Goal: Use online tool/utility: Utilize a website feature to perform a specific function

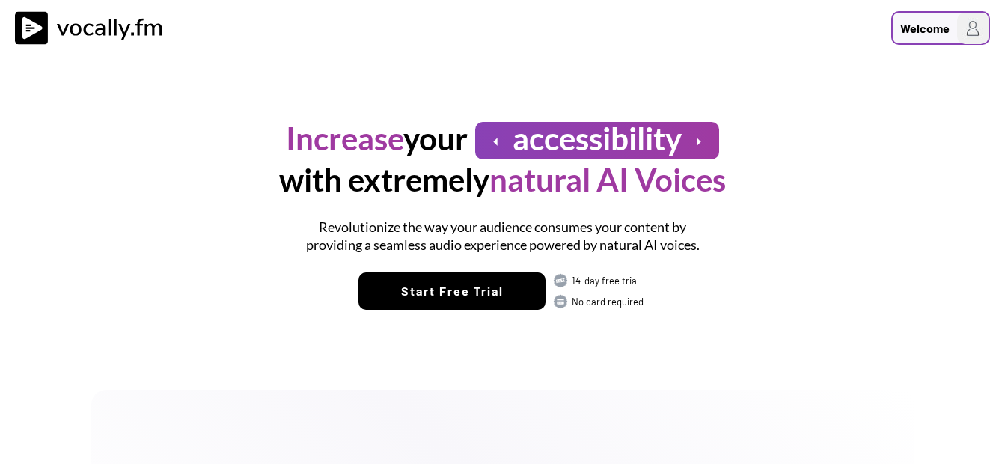
click at [910, 35] on div "Welcome" at bounding box center [924, 28] width 49 height 18
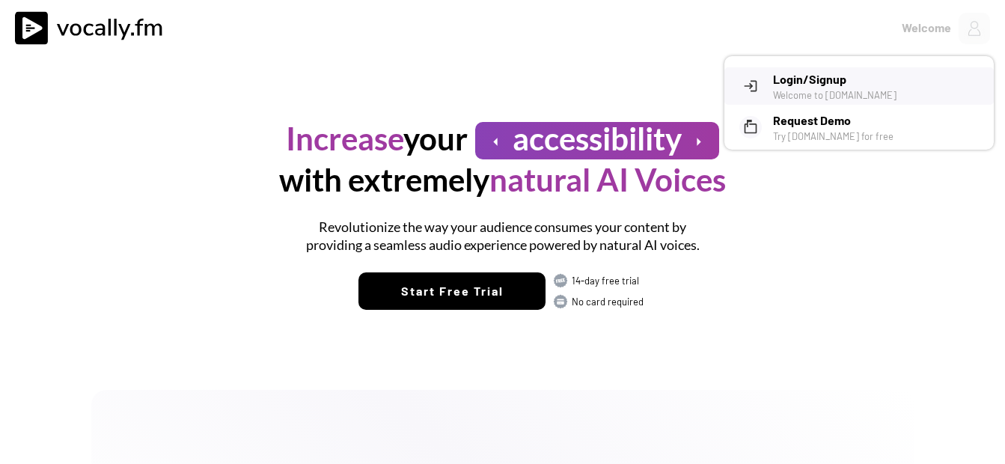
click at [810, 82] on h3 "Login/Signup" at bounding box center [878, 79] width 210 height 18
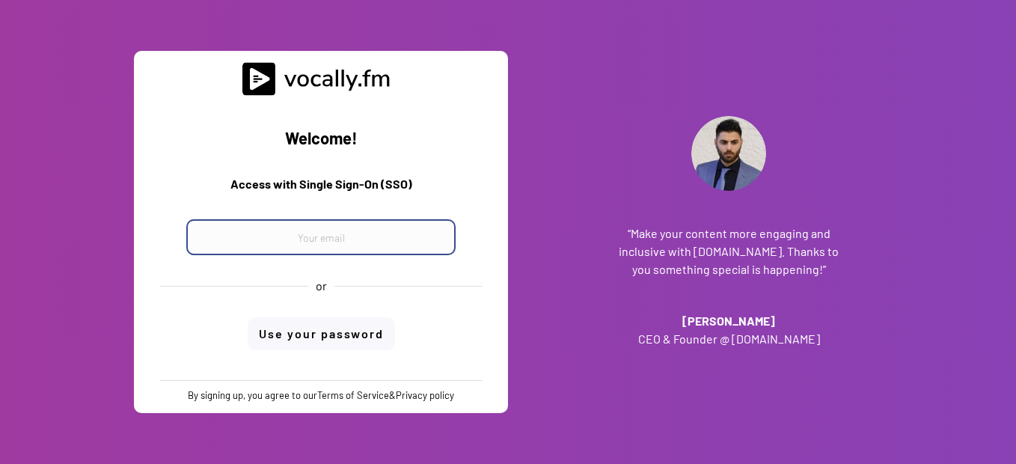
click at [289, 246] on input "email" at bounding box center [320, 237] width 269 height 36
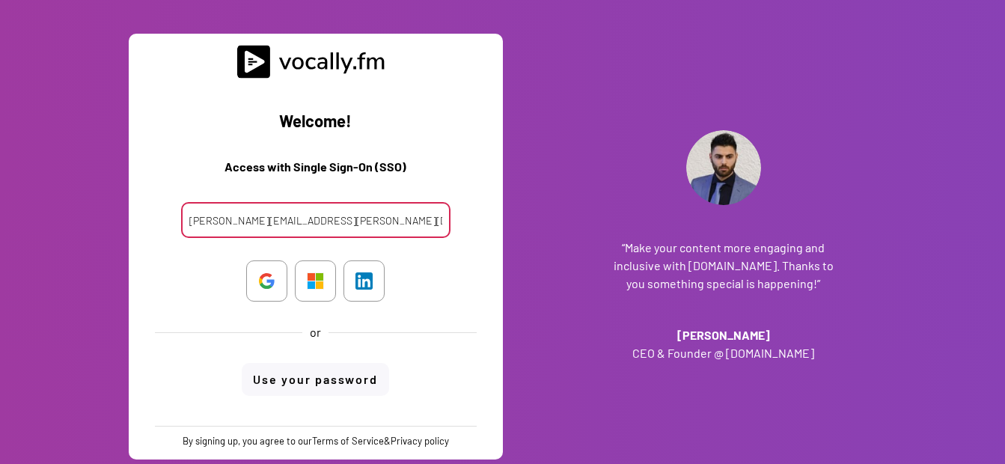
type input "[PERSON_NAME][EMAIL_ADDRESS][PERSON_NAME][DOMAIN_NAME]"
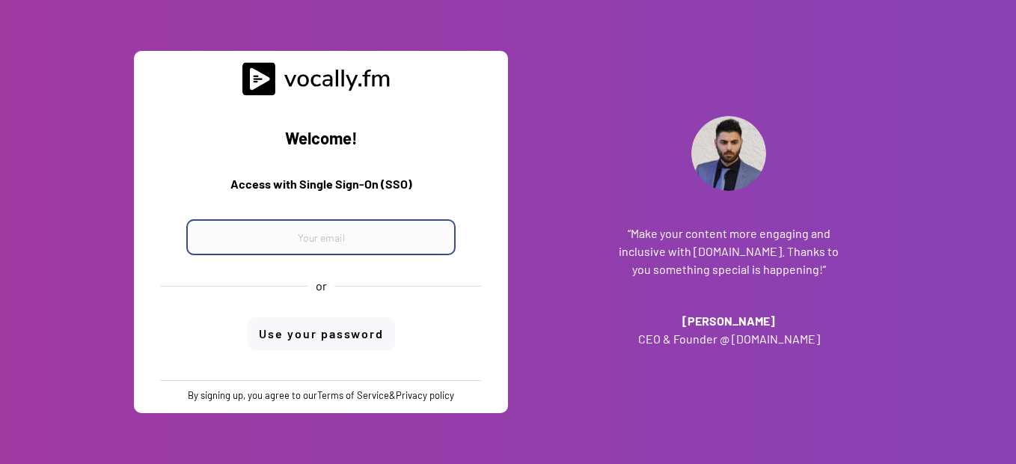
click at [305, 243] on input "email" at bounding box center [320, 237] width 269 height 36
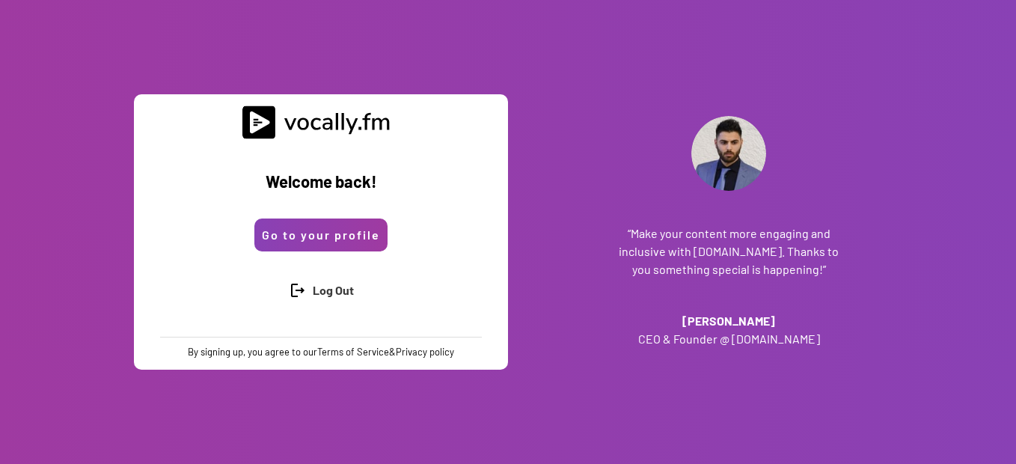
click at [314, 234] on button "Go to your profile" at bounding box center [320, 235] width 133 height 33
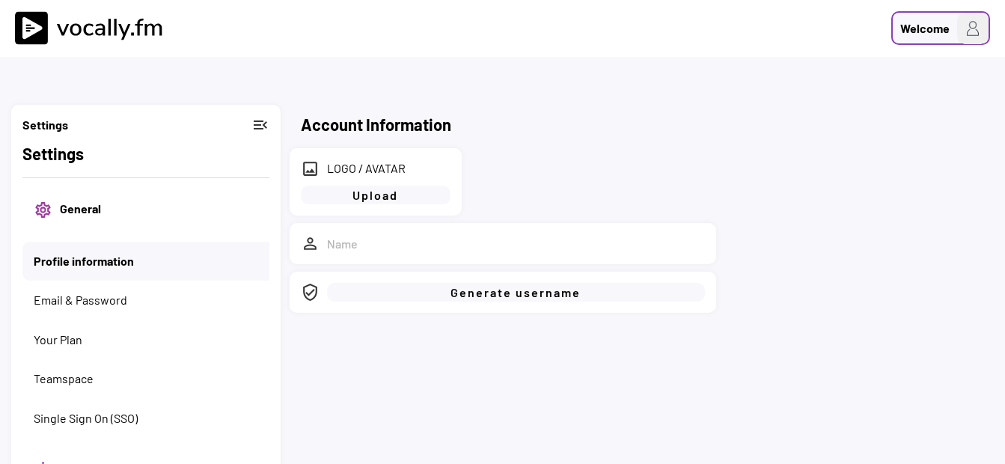
click at [974, 31] on img at bounding box center [972, 28] width 31 height 31
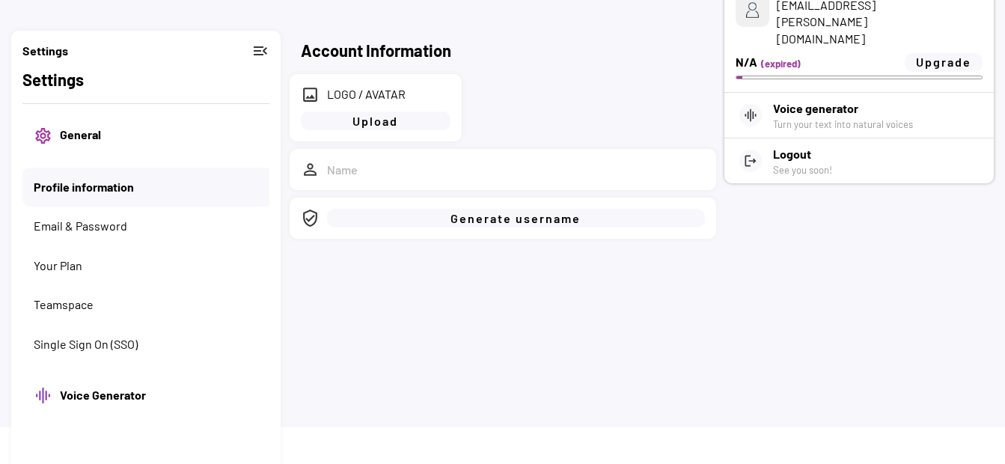
scroll to position [75, 0]
click at [73, 270] on button "Your Plan" at bounding box center [146, 265] width 225 height 16
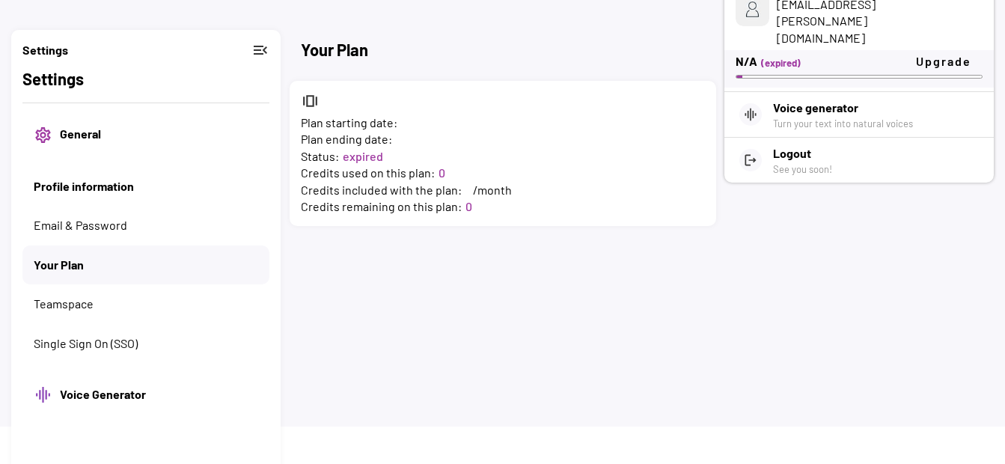
click at [88, 180] on button "Profile information" at bounding box center [152, 186] width 236 height 16
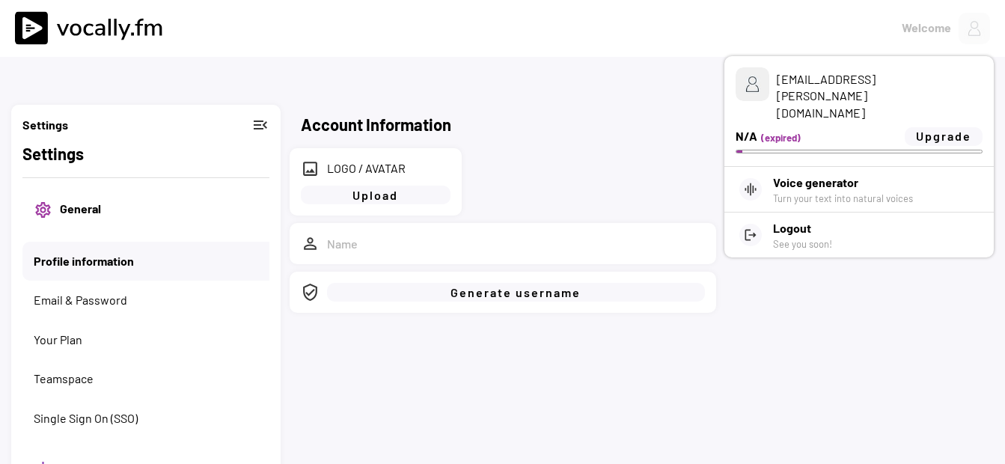
click at [64, 24] on img at bounding box center [93, 28] width 157 height 34
click at [880, 297] on div "Account Information image LOGO / AVATAR Upload person_outline verified_user Gen…" at bounding box center [502, 250] width 1005 height 501
drag, startPoint x: 638, startPoint y: 153, endPoint x: 652, endPoint y: 150, distance: 14.0
click at [638, 153] on div "image LOGO / AVATAR Upload person_outline verified_user Generate username" at bounding box center [503, 230] width 427 height 165
click at [790, 192] on div "Turn your text into natural voices" at bounding box center [863, 198] width 180 height 13
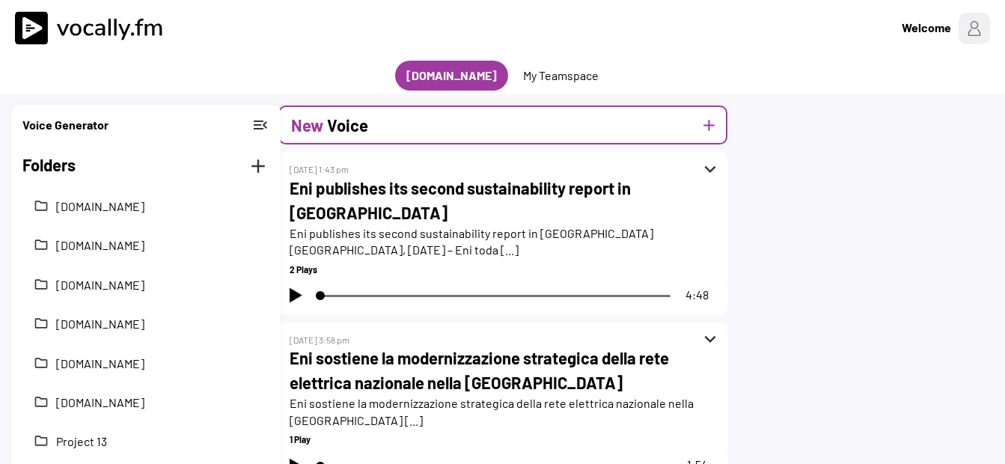
click at [440, 121] on div "New Voice add" at bounding box center [502, 125] width 449 height 39
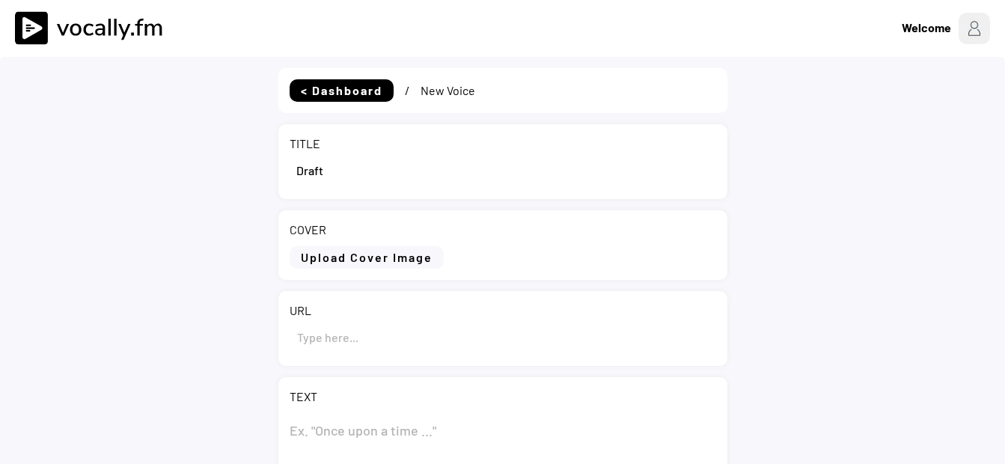
click at [341, 171] on input "input" at bounding box center [503, 170] width 427 height 36
drag, startPoint x: 341, startPoint y: 171, endPoint x: 264, endPoint y: 165, distance: 77.3
click at [264, 165] on div "< Dashboard / New Voice TITLE COVER Upload Cover Image Clear Cover URL TEXT 0 C…" at bounding box center [502, 431] width 1005 height 749
paste input "The President of Angola [PERSON_NAME] meets Eni CEO [PERSON_NAME]"
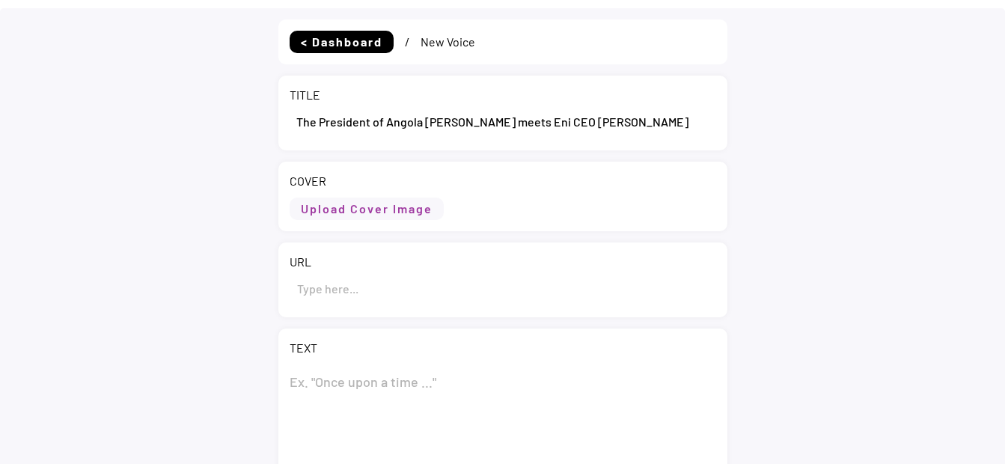
scroll to position [75, 0]
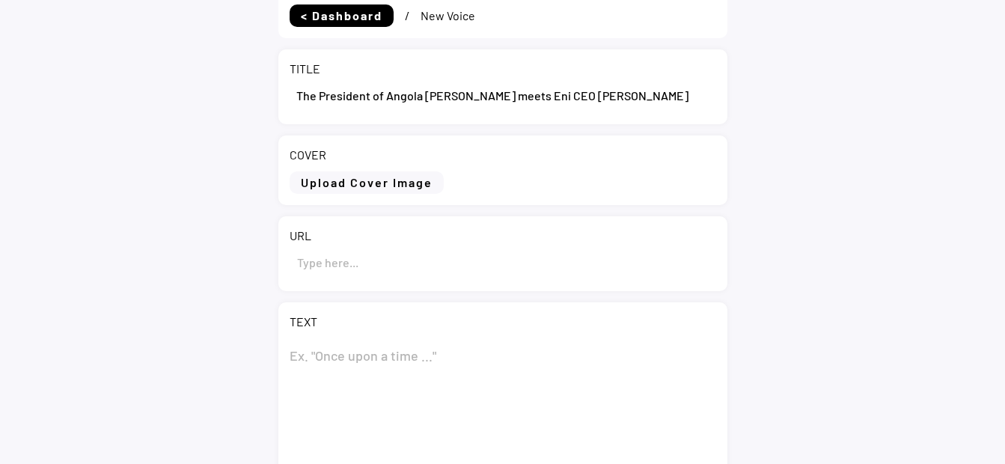
type input "The President of Angola [PERSON_NAME] meets Eni CEO [PERSON_NAME]"
click at [343, 344] on textarea at bounding box center [503, 413] width 427 height 150
paste textarea "The President of Angola [PERSON_NAME] meets Eni CEO [PERSON_NAME]"
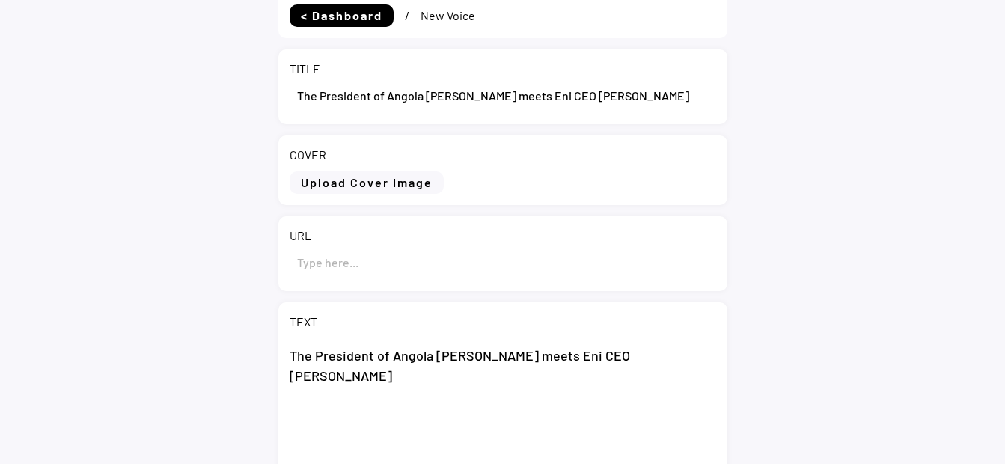
scroll to position [225, 0]
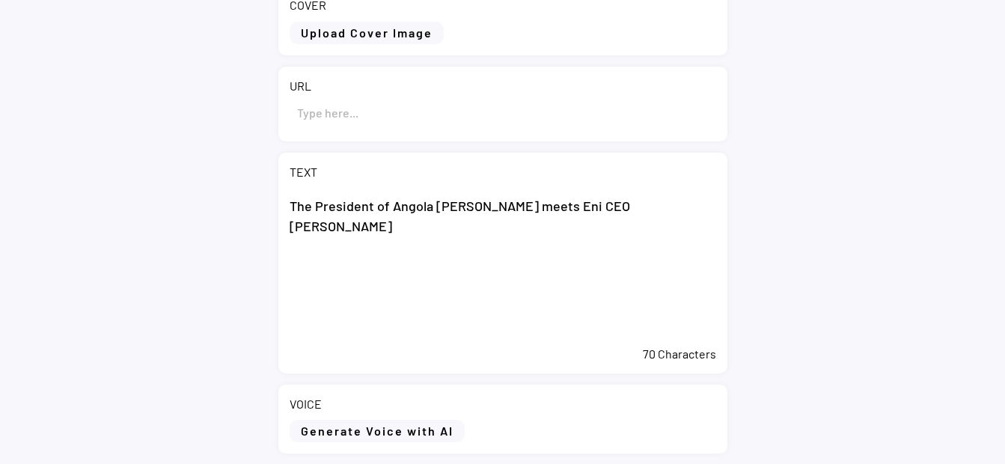
click at [323, 263] on textarea "The President of Angola [PERSON_NAME] meets Eni CEO [PERSON_NAME]" at bounding box center [503, 264] width 427 height 150
paste textarea "Luanda (Angola), 4 September 2025 – The President of the Republic of Angola Joã…"
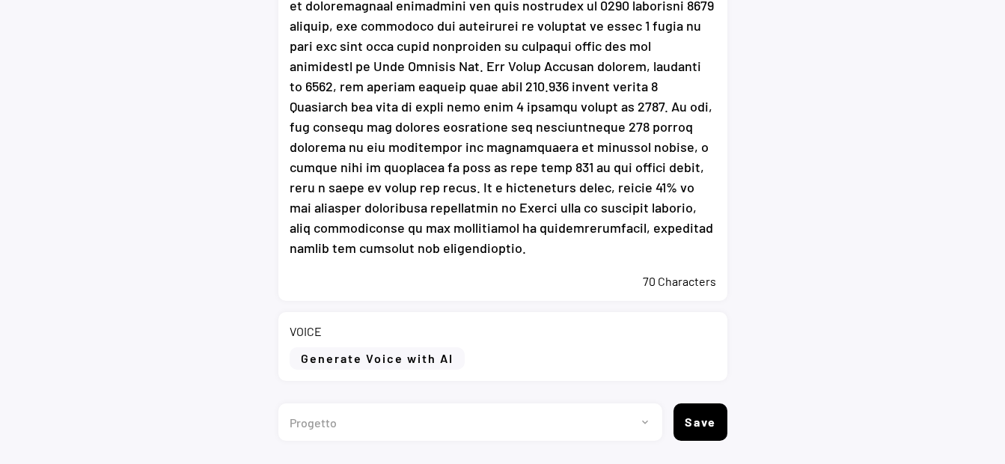
scroll to position [641, 0]
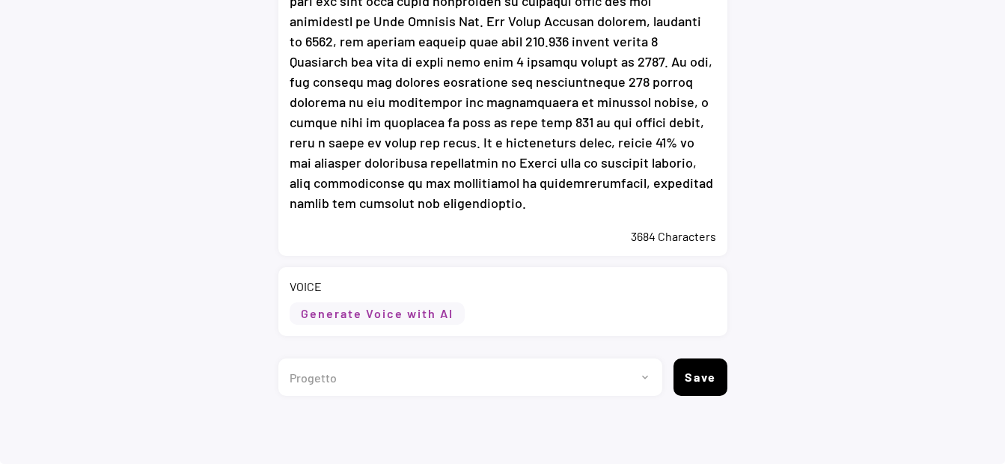
type textarea "Lor Ipsumdolo si Ametco Adip Elitsedd eiusm Tem INC Utlabor Etdolore Magnaa (En…"
click at [364, 313] on button "Generate Voice with AI" at bounding box center [377, 313] width 175 height 22
select select ""chat""
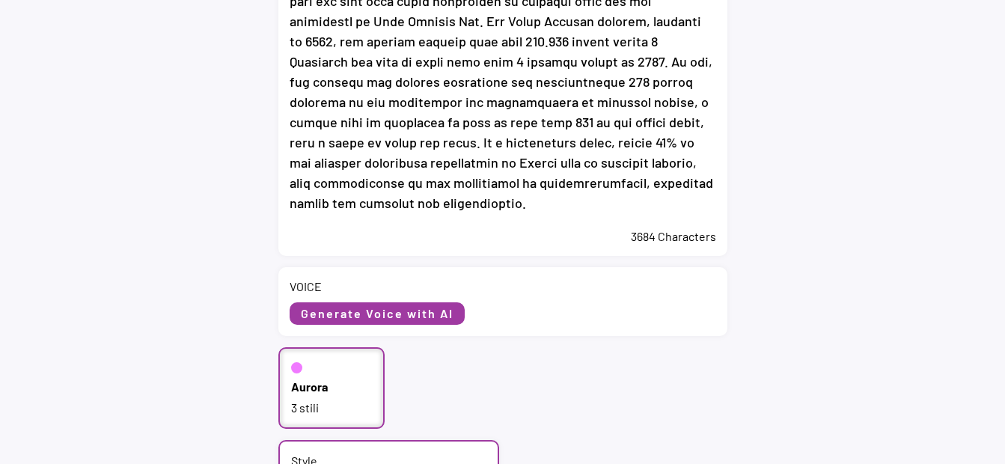
click at [348, 395] on div "Aurora 3 stili" at bounding box center [331, 388] width 107 height 82
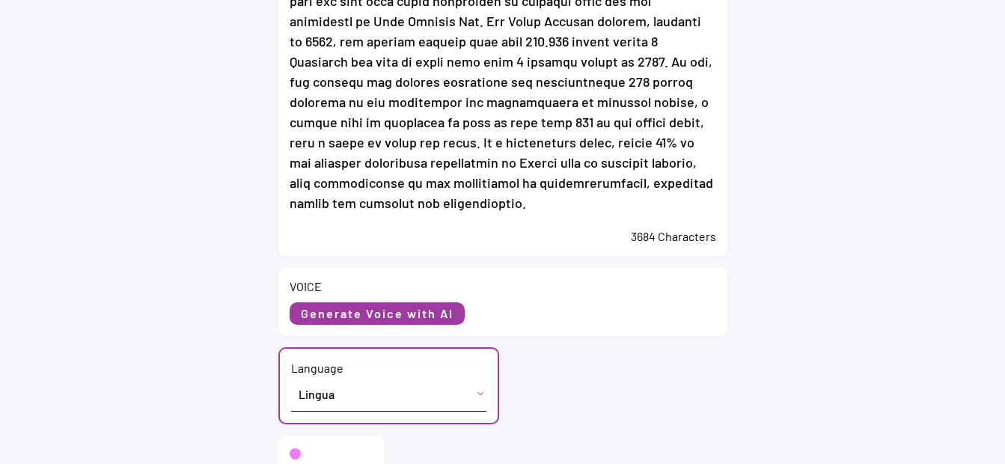
click at [348, 395] on select "Lingua English (US) French (France) Italian (Italy)" at bounding box center [388, 394] width 195 height 34
select select ""English (US)""
click at [291, 377] on select "Lingua English (US) French (France) Italian (Italy)" at bounding box center [388, 394] width 195 height 34
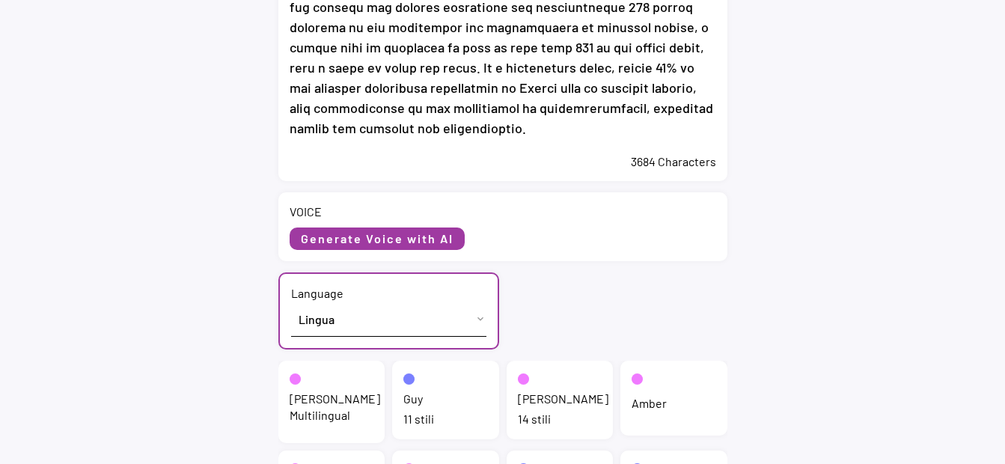
scroll to position [791, 0]
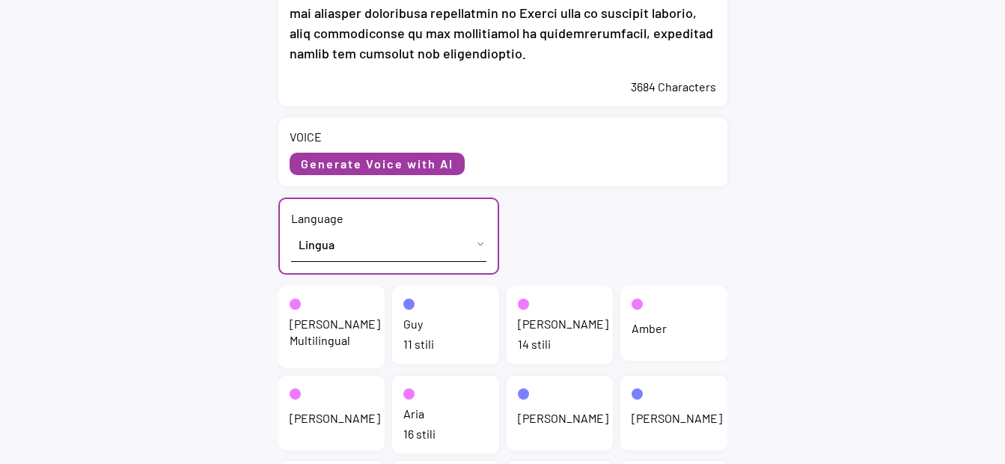
click at [320, 335] on div "Jenny Multilingual" at bounding box center [335, 333] width 91 height 34
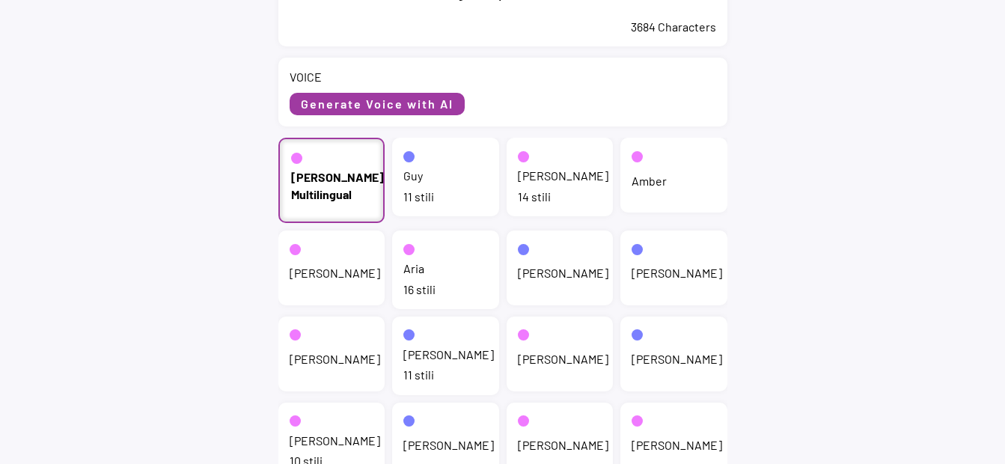
scroll to position [832, 0]
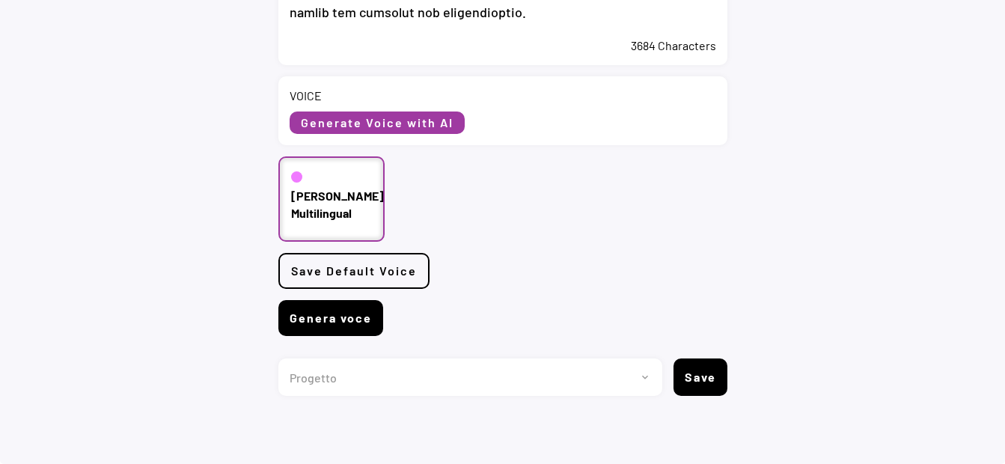
click at [351, 320] on button "Genera voce" at bounding box center [330, 318] width 105 height 36
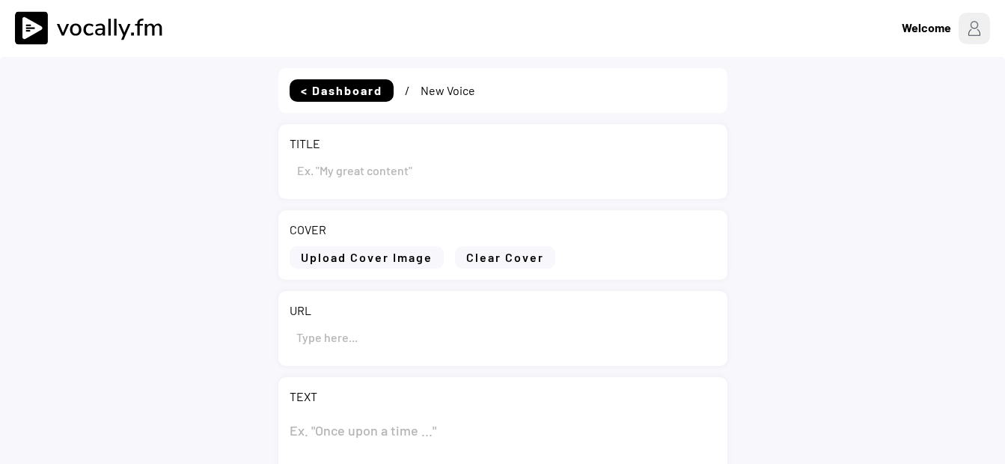
type input "The President of Angola [PERSON_NAME] meets Eni CEO [PERSON_NAME]"
type textarea "Lor Ipsumdolo si Ametco Adip Elitsedd eiusm Tem INC Utlabor Etdolore Magnaa (En…"
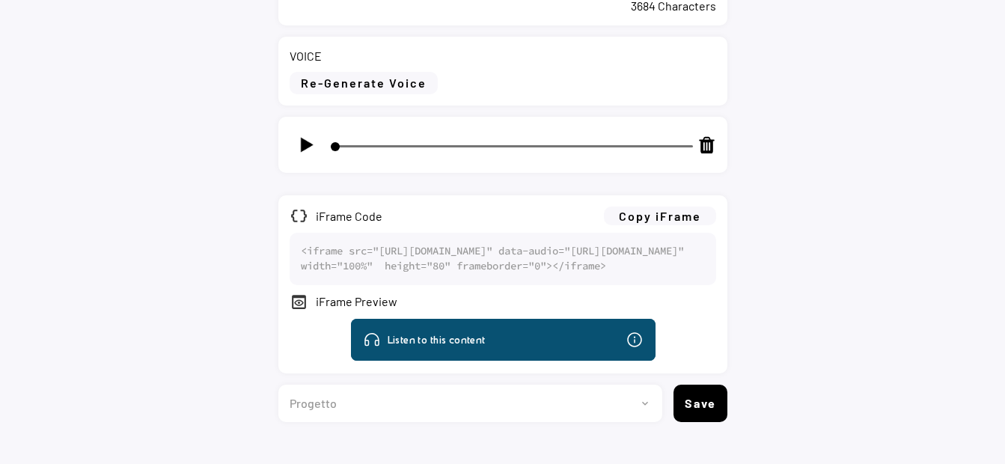
scroll to position [898, 0]
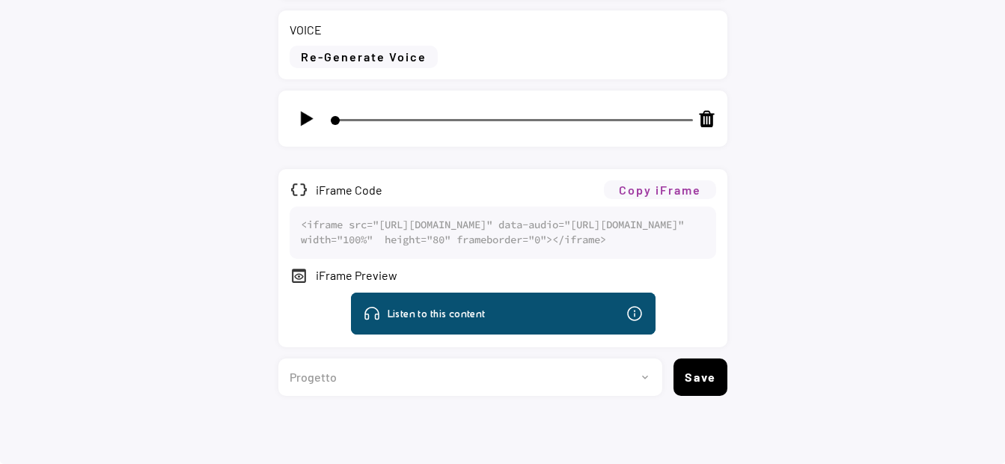
click at [633, 191] on button "Copy iFrame" at bounding box center [660, 189] width 112 height 19
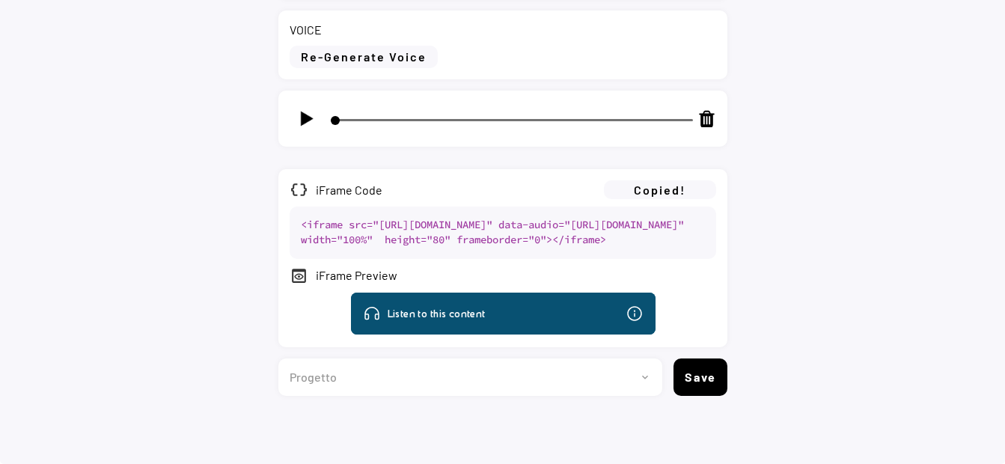
scroll to position [956, 0]
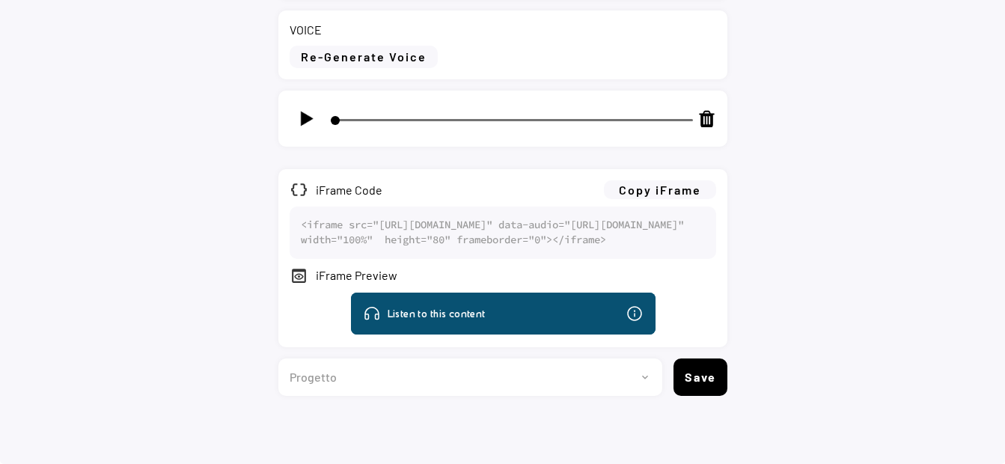
click at [649, 382] on select "Progetto 2023 - cs - eng - [DOMAIN_NAME] 2023 - cs - ita - [DOMAIN_NAME] 2023 -…" at bounding box center [464, 376] width 373 height 37
select select ""1348695171700984260__LOOKUP__1735904392009x606523124540768300""
click at [278, 358] on select "Progetto 2023 - cs - eng - [DOMAIN_NAME] 2023 - cs - ita - [DOMAIN_NAME] 2023 -…" at bounding box center [464, 376] width 373 height 37
click at [685, 378] on button "Save" at bounding box center [701, 376] width 54 height 37
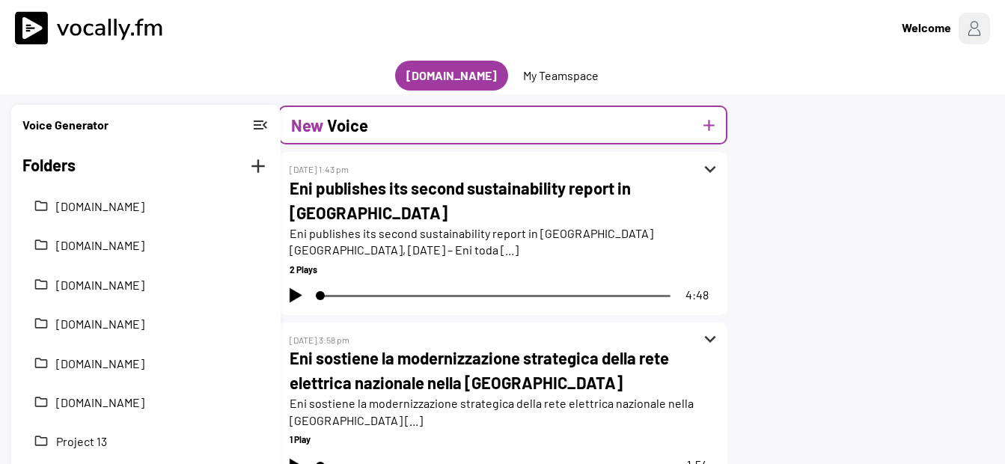
click at [440, 136] on div "New Voice add" at bounding box center [502, 125] width 449 height 39
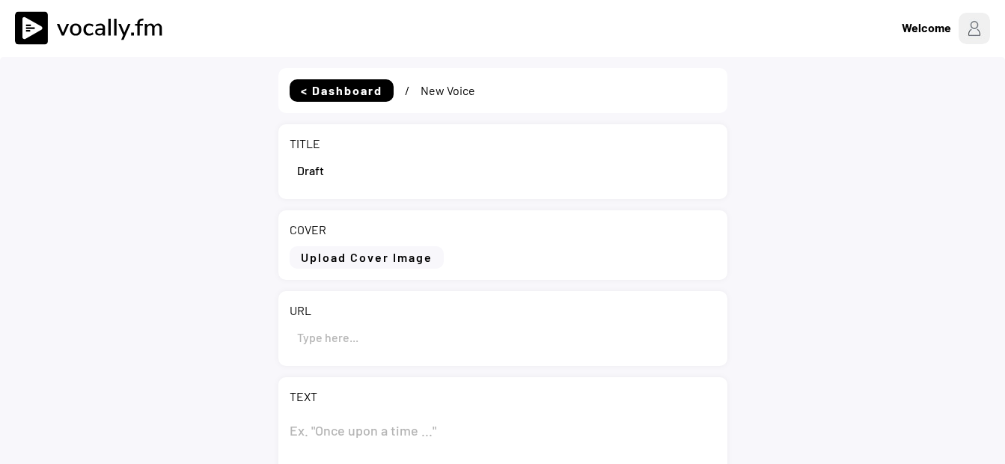
select select ""1348695171700984260__LOOKUP__1735904392009x606523124540768300""
drag, startPoint x: 361, startPoint y: 171, endPoint x: 269, endPoint y: 155, distance: 93.5
click at [269, 155] on div "< Dashboard / New Voice TITLE COVER Upload Cover Image Clear Cover URL TEXT 0 C…" at bounding box center [502, 431] width 1005 height 749
paste input "Il Presidente dell’Angola [PERSON_NAME] incontra l’Amministratore Delegato di […"
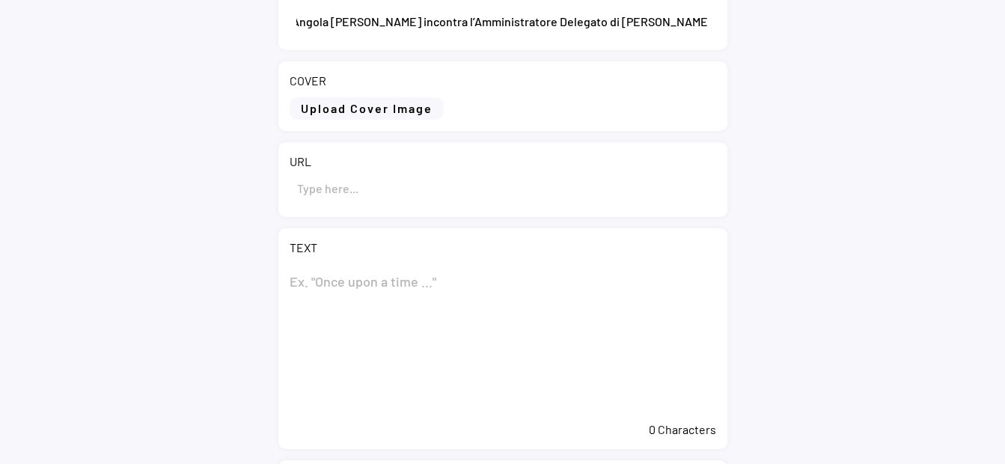
scroll to position [150, 0]
type input "Il Presidente dell’Angola João Lourenço incontra l’Amministratore Delegato di E…"
click at [333, 275] on textarea at bounding box center [503, 338] width 427 height 150
paste textarea "Il Presidente dell’Angola [PERSON_NAME] incontra l’Amministratore Delegato di […"
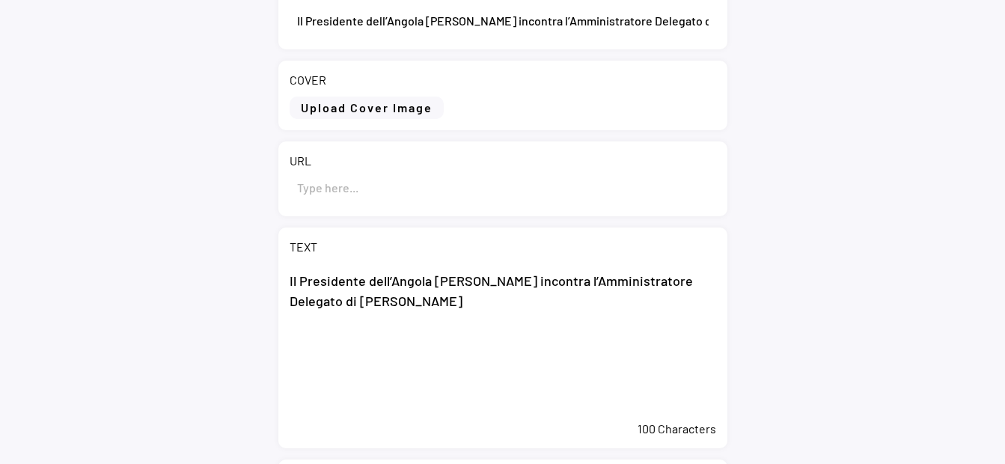
click at [408, 362] on textarea "Il Presidente dell’Angola [PERSON_NAME] incontra l’Amministratore Delegato di […" at bounding box center [503, 338] width 427 height 150
paste textarea "Luanda (Angola), 4 settembre 2025 – Il Presidente della Repubblica dell’Angola,…"
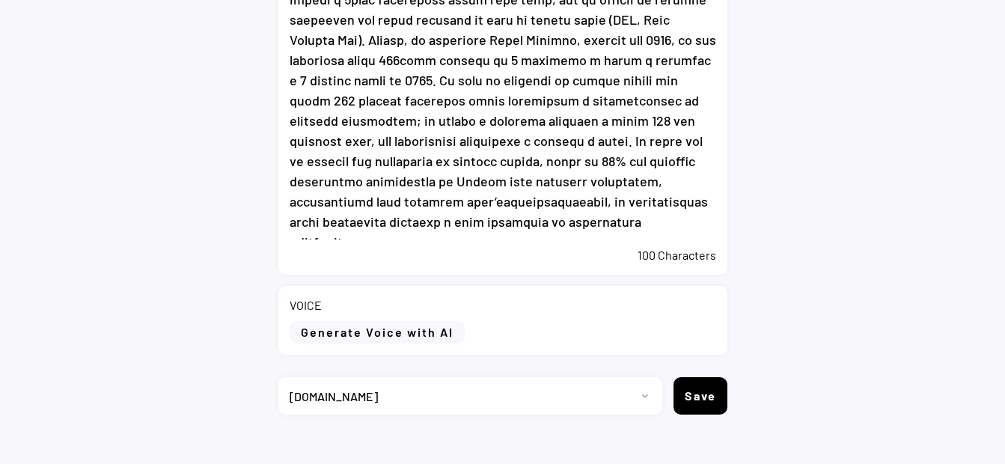
scroll to position [641, 0]
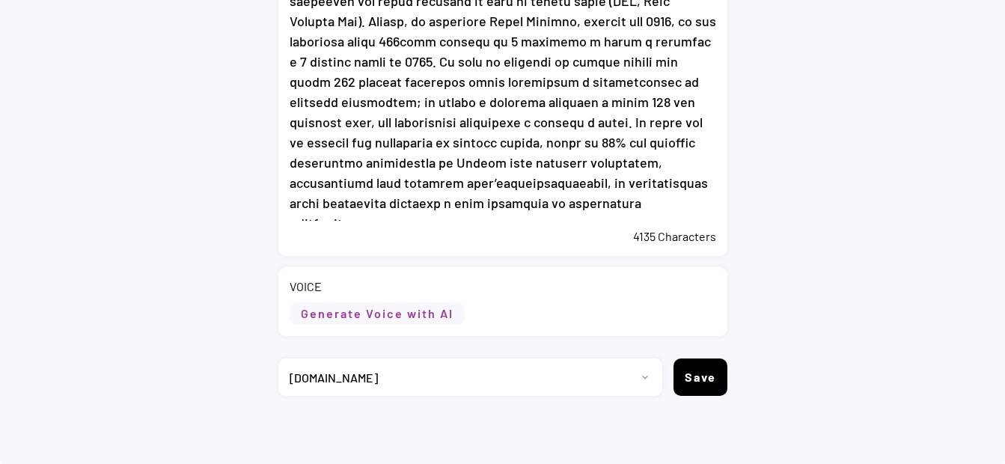
type textarea "Il Presidente dell’Angola João Lourenço incontra l’Amministratore Delegato di E…"
click at [427, 318] on button "Generate Voice with AI" at bounding box center [377, 313] width 175 height 22
select select ""chat""
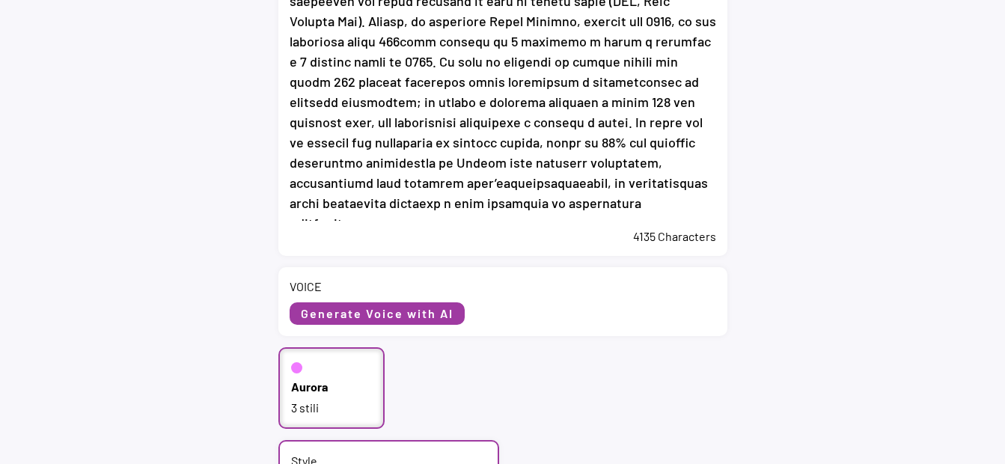
click at [367, 407] on div "3 stili" at bounding box center [332, 408] width 82 height 16
select select ""Italian (Italy)""
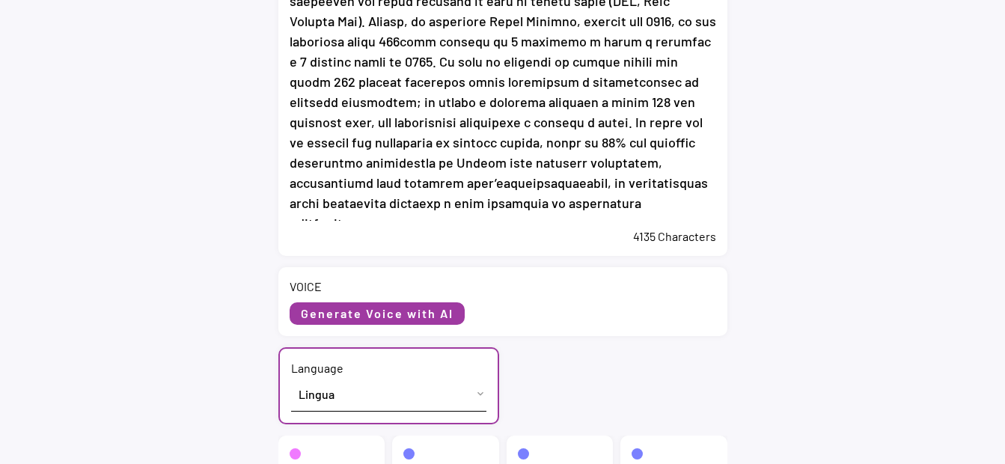
scroll to position [716, 0]
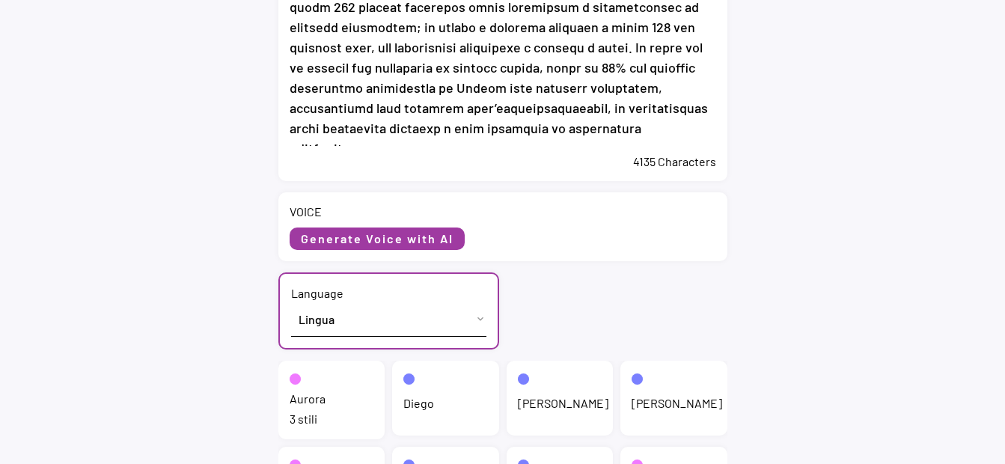
click at [323, 394] on div "Aurora" at bounding box center [308, 399] width 36 height 16
select select ""chat""
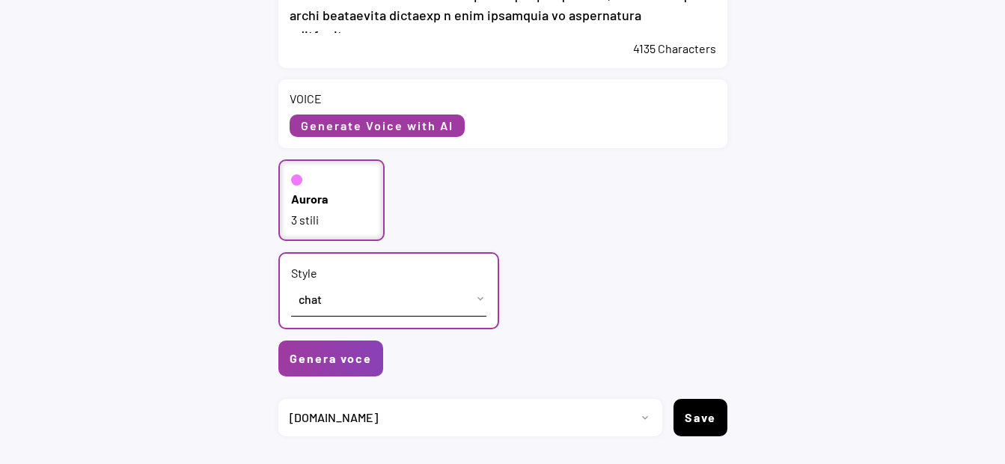
scroll to position [866, 0]
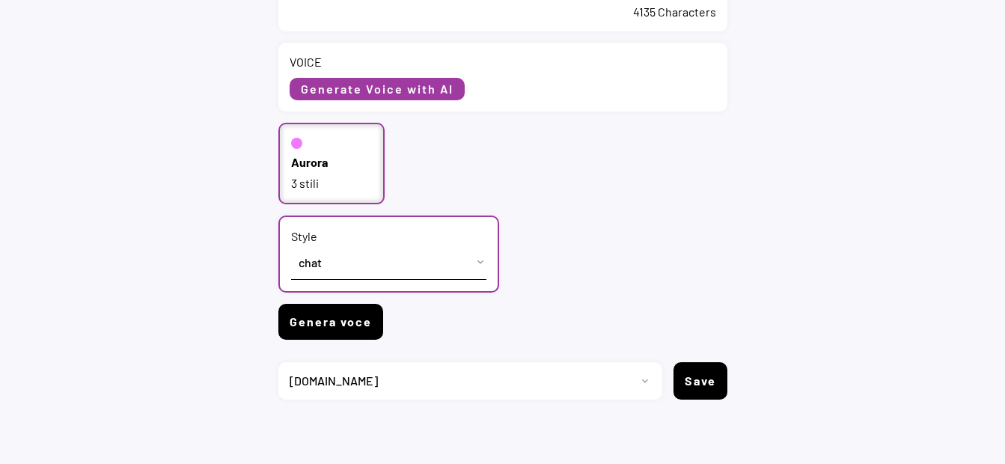
click at [335, 323] on button "Genera voce" at bounding box center [330, 322] width 105 height 36
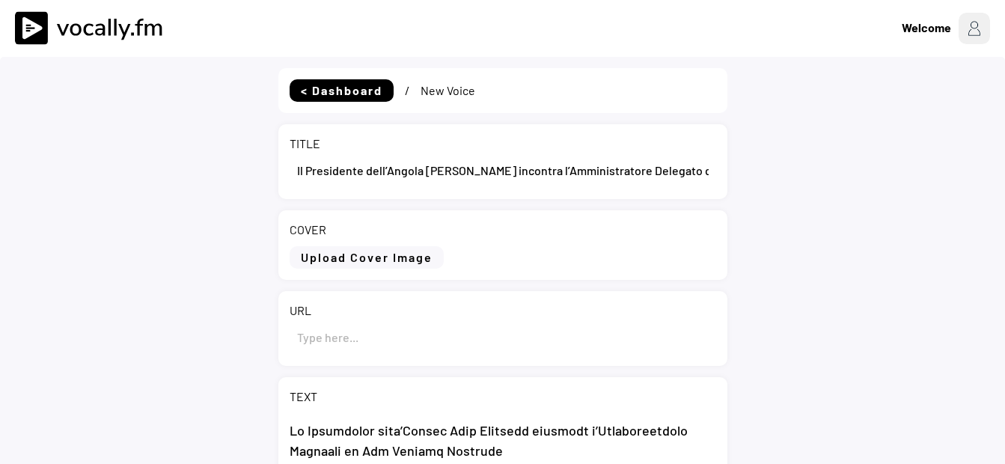
select select ""1348695171700984260__LOOKUP__1735904392009x606523124540768300""
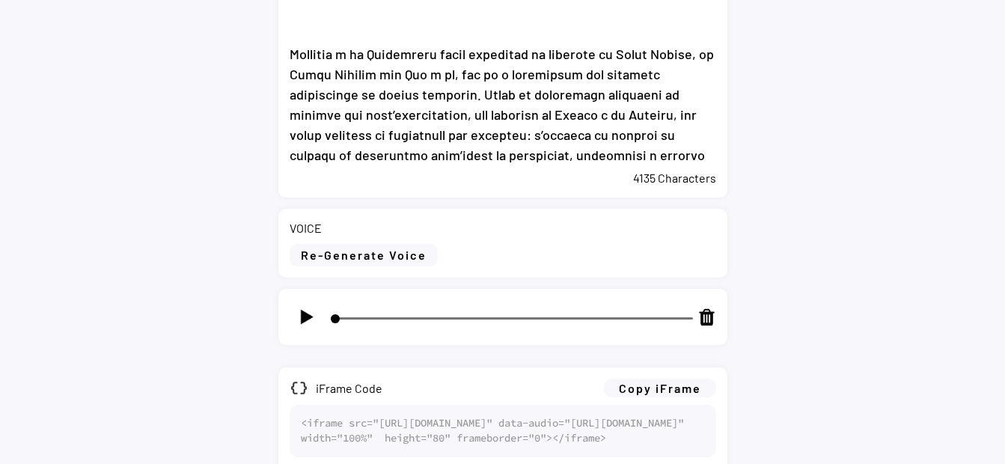
scroll to position [898, 0]
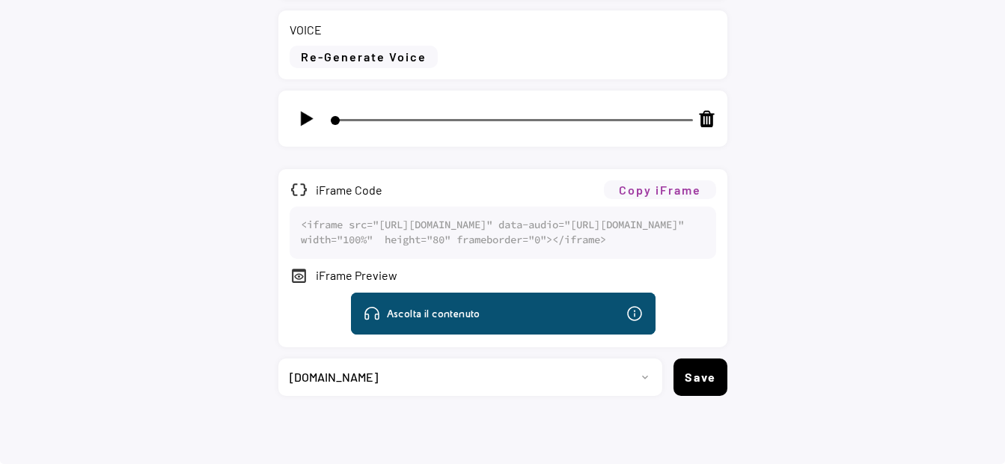
click at [666, 194] on button "Copy iFrame" at bounding box center [660, 189] width 112 height 19
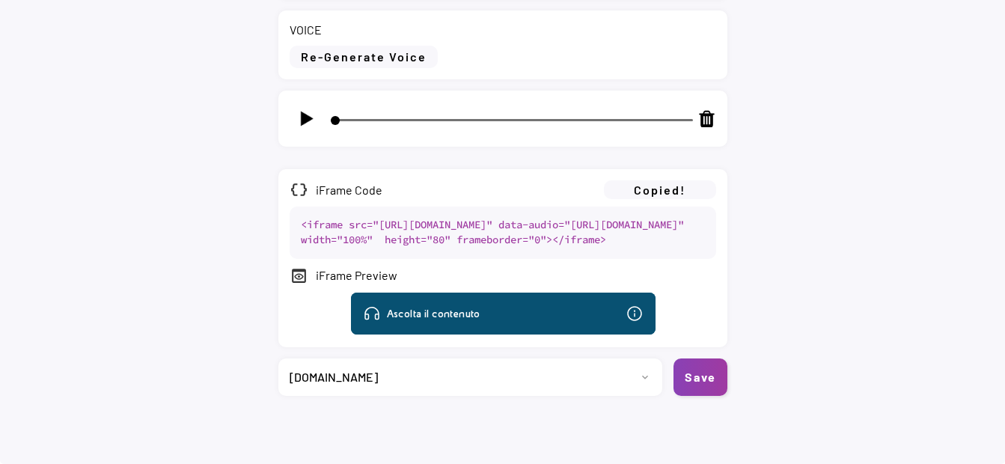
click at [703, 396] on button "Save" at bounding box center [701, 376] width 54 height 37
